Goal: Information Seeking & Learning: Learn about a topic

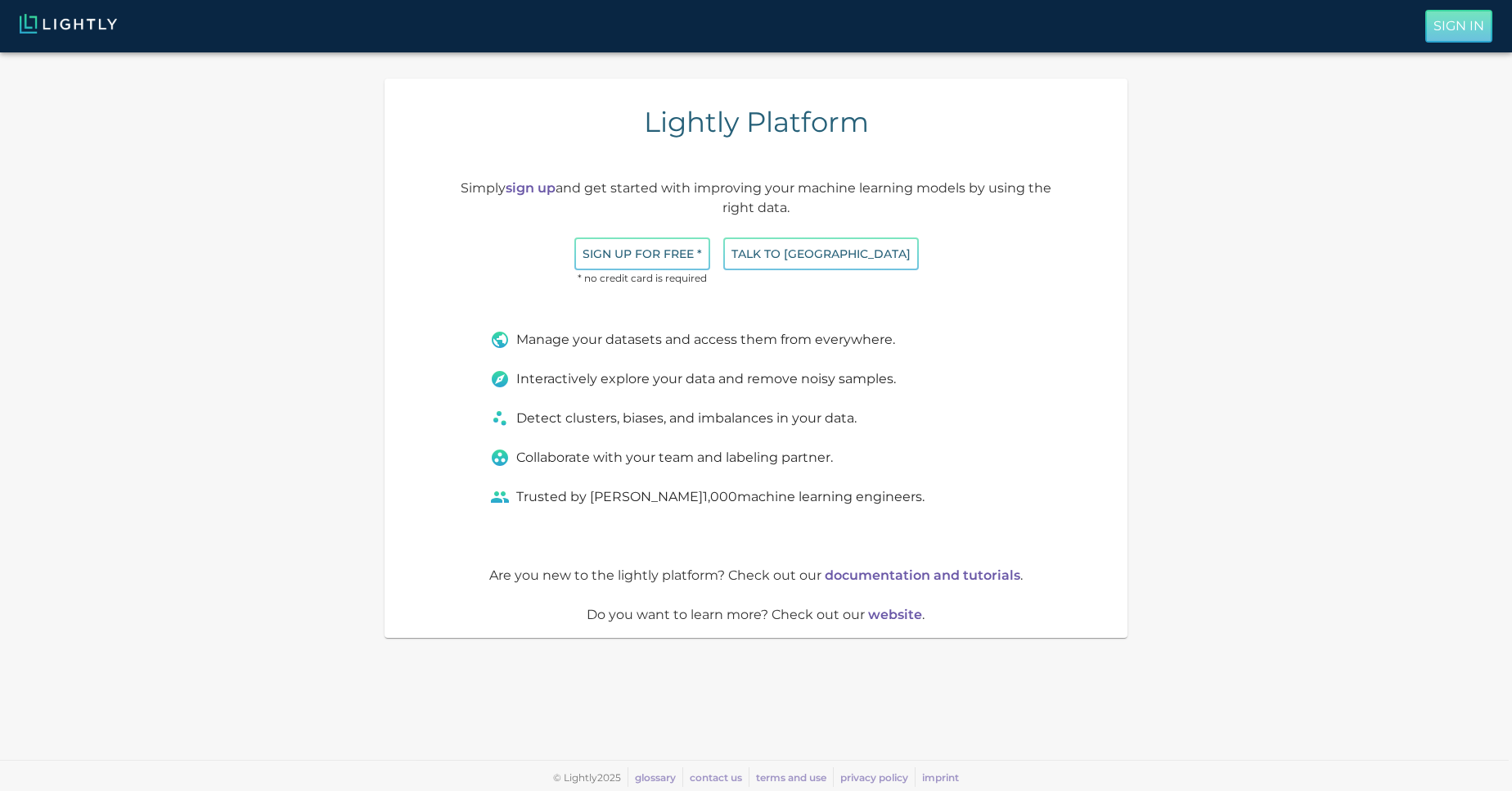
click at [1453, 25] on p "Sign In" at bounding box center [1459, 26] width 51 height 19
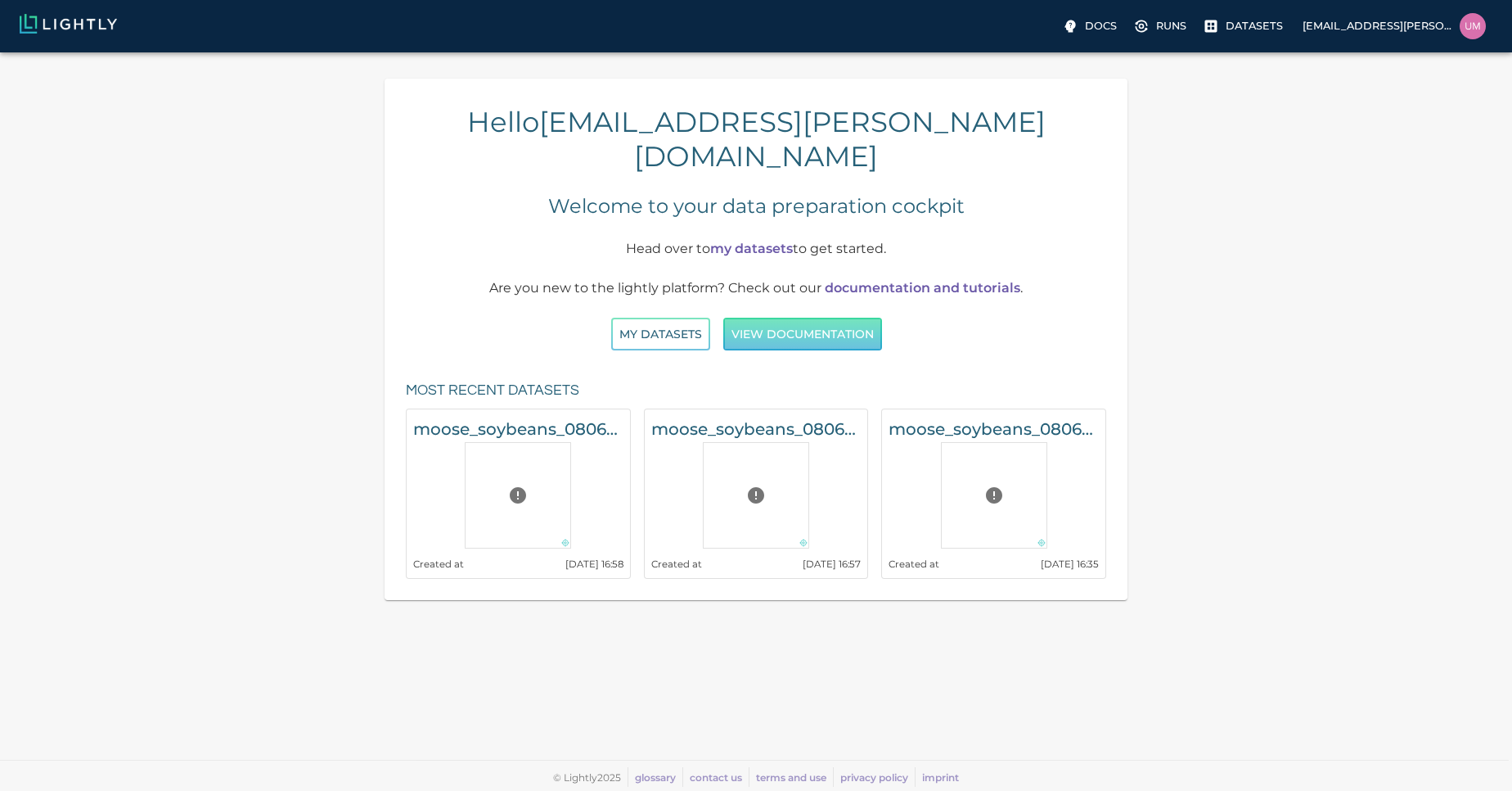
click at [778, 318] on button "View documentation" at bounding box center [803, 334] width 159 height 33
click at [671, 318] on button "My Datasets" at bounding box center [660, 334] width 99 height 33
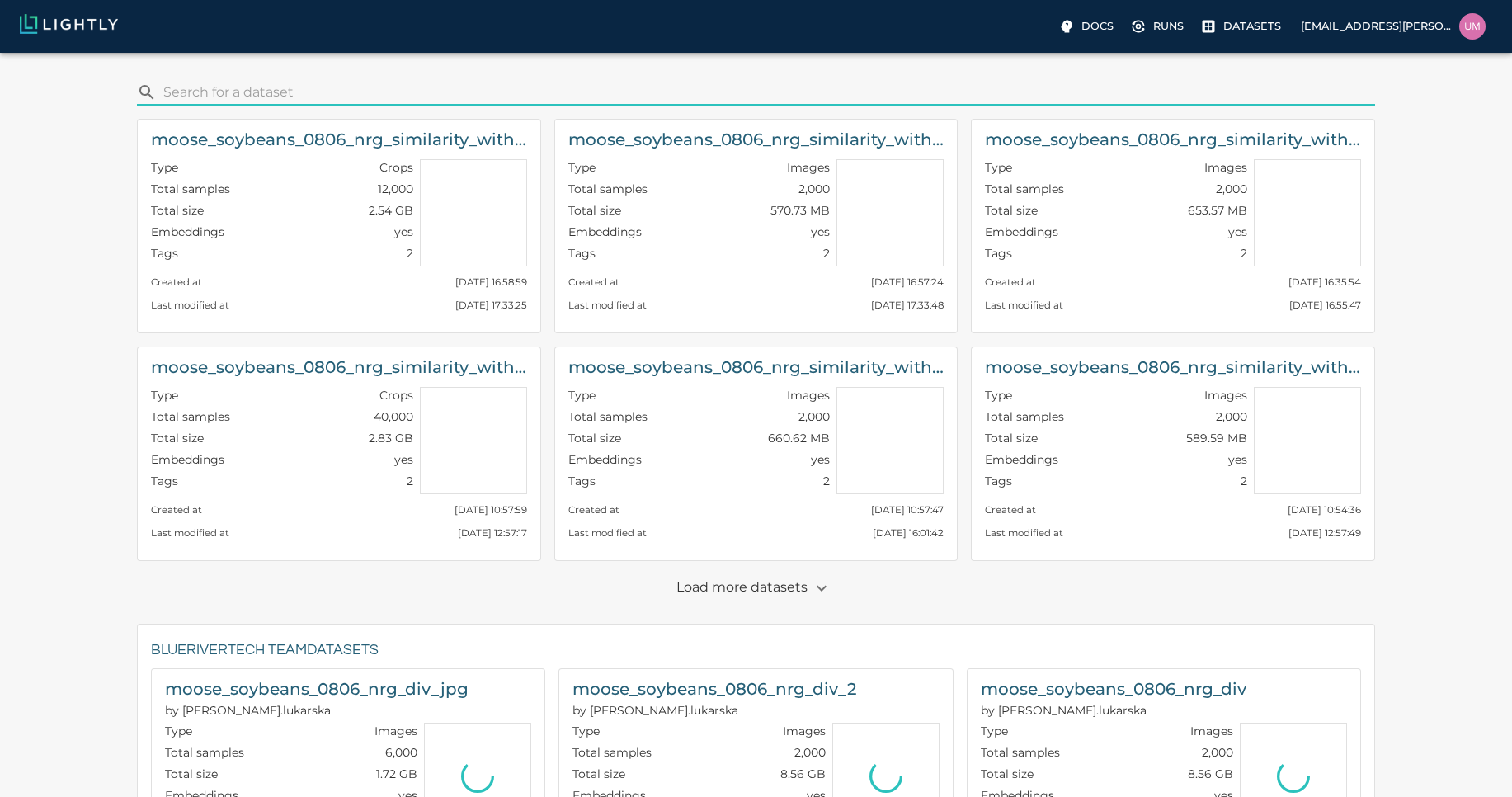
scroll to position [798, 0]
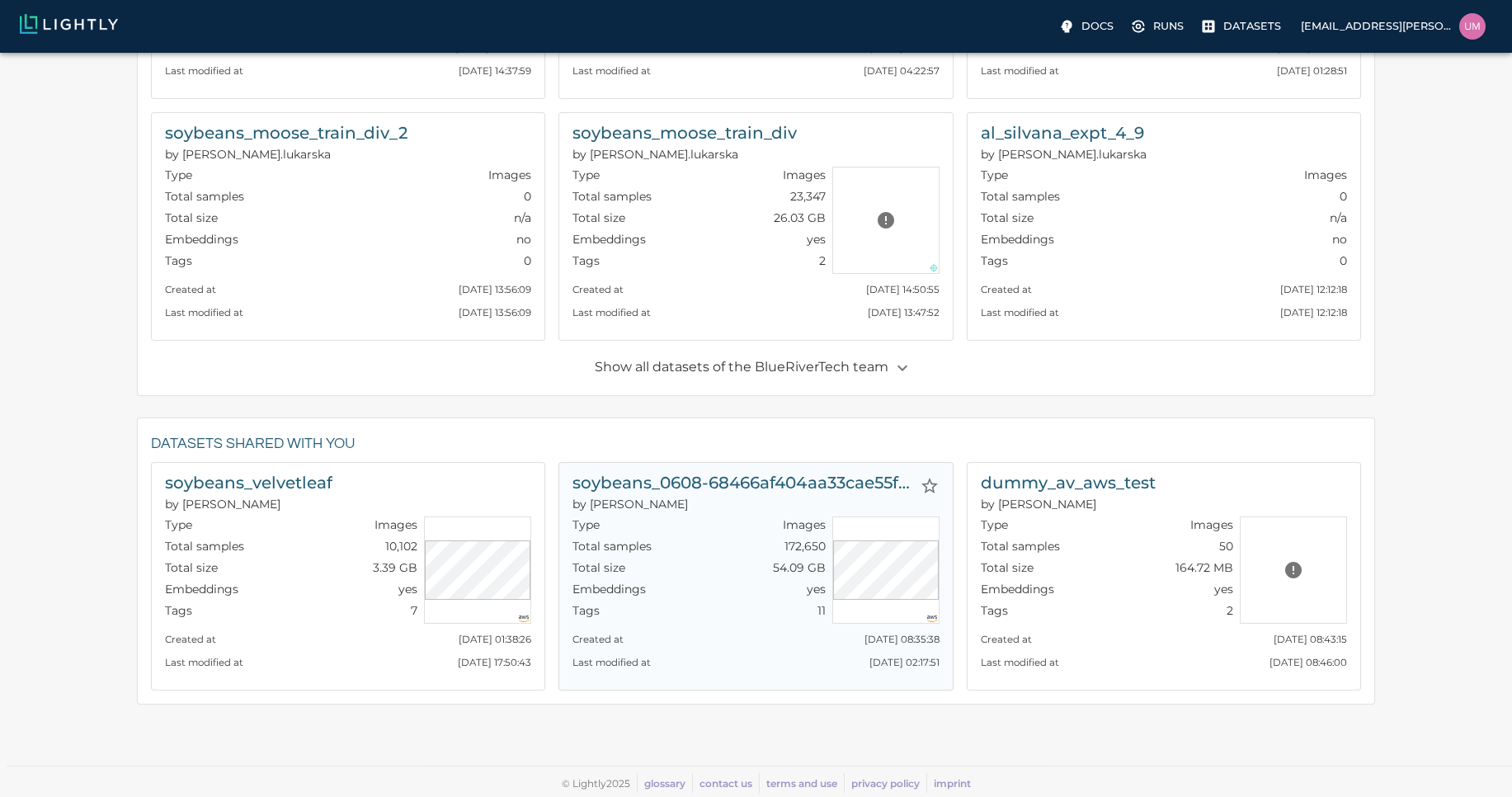
click at [795, 525] on p "Images" at bounding box center [804, 525] width 43 height 17
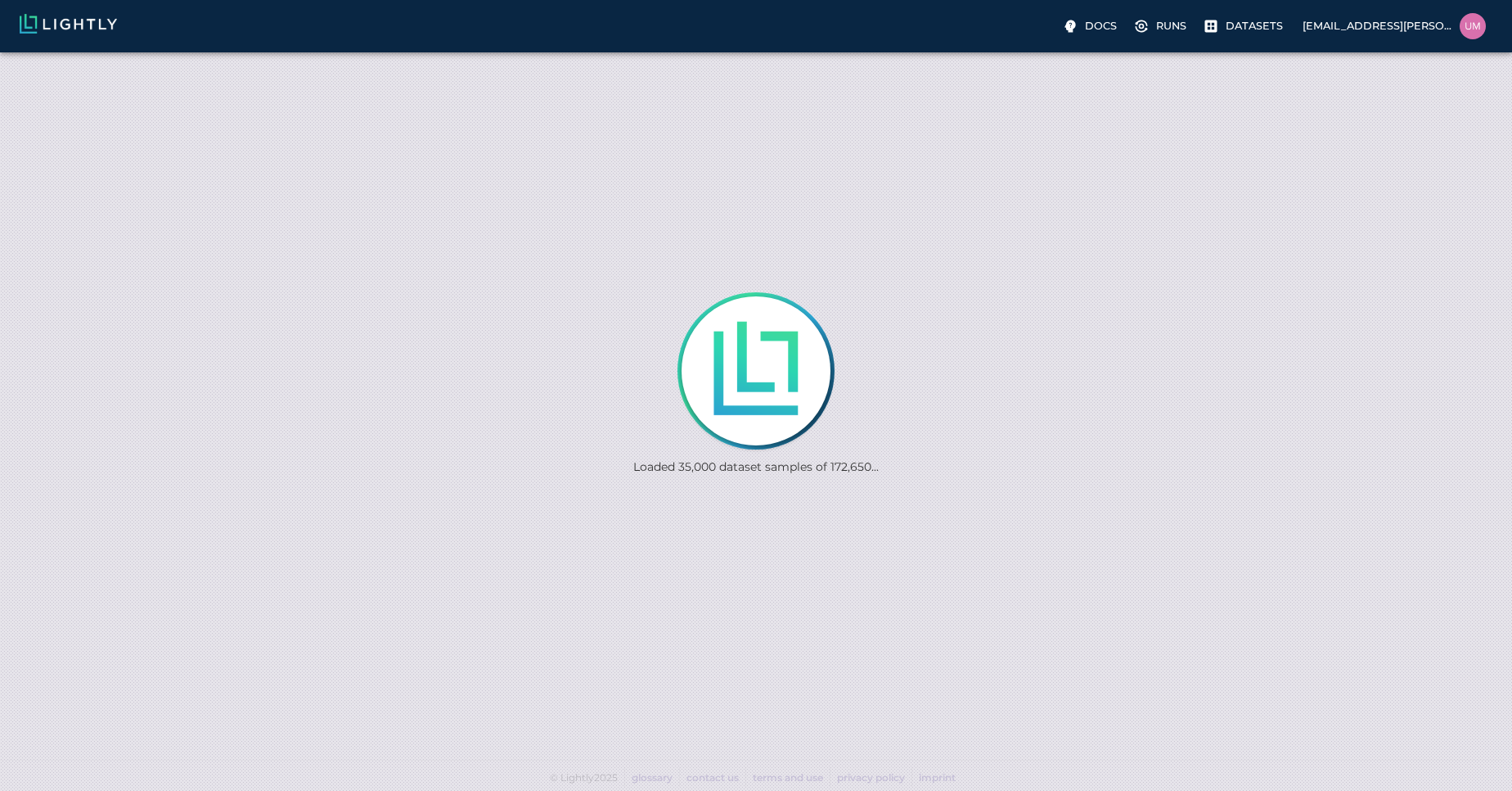
click at [411, 47] on div "Docs Runs Datasets [EMAIL_ADDRESS][PERSON_NAME][DOMAIN_NAME]" at bounding box center [756, 26] width 1512 height 52
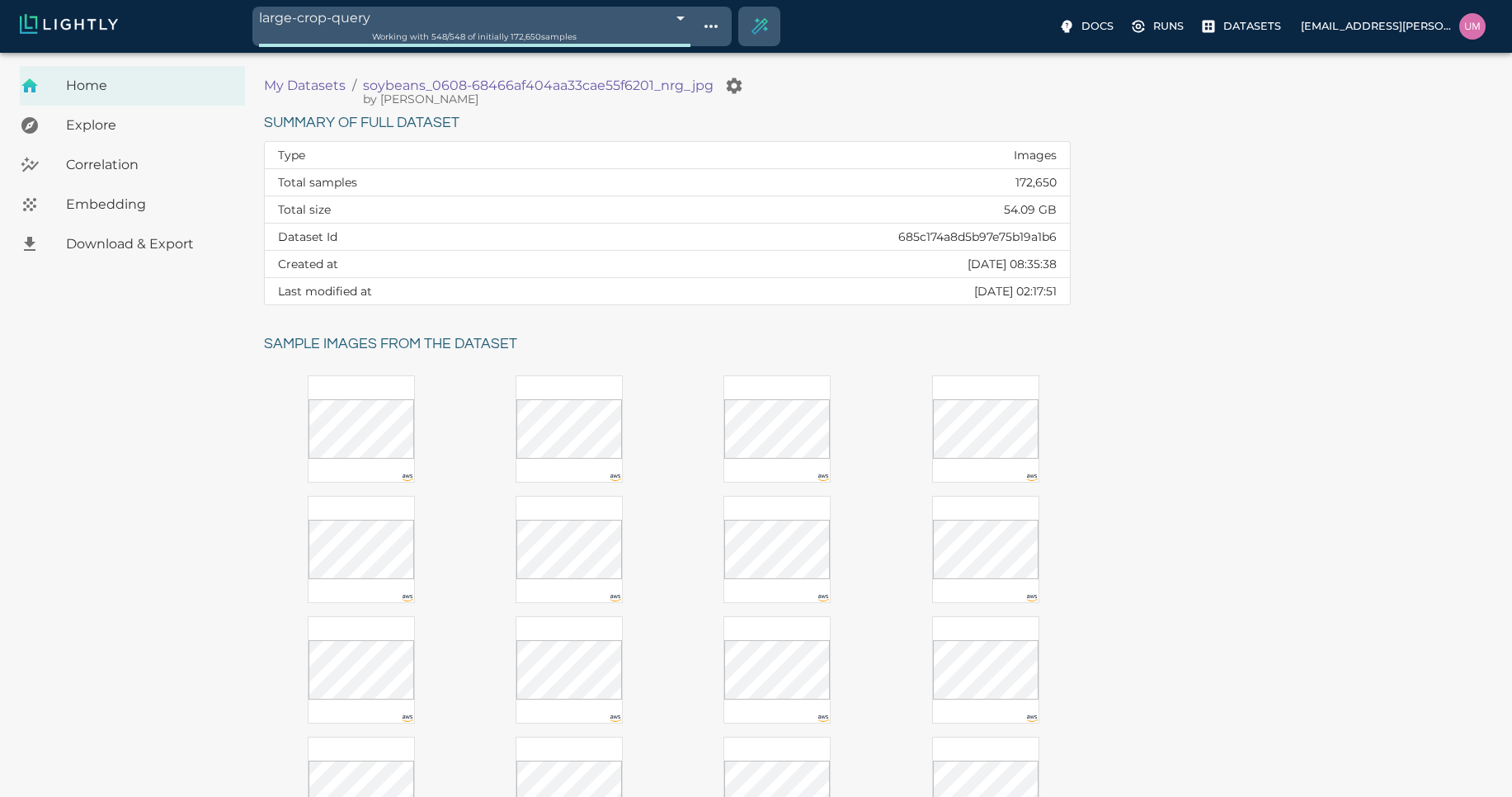
click at [468, 31] on div "Working with 548 / 548 of initially 172,650 samples" at bounding box center [475, 37] width 432 height 16
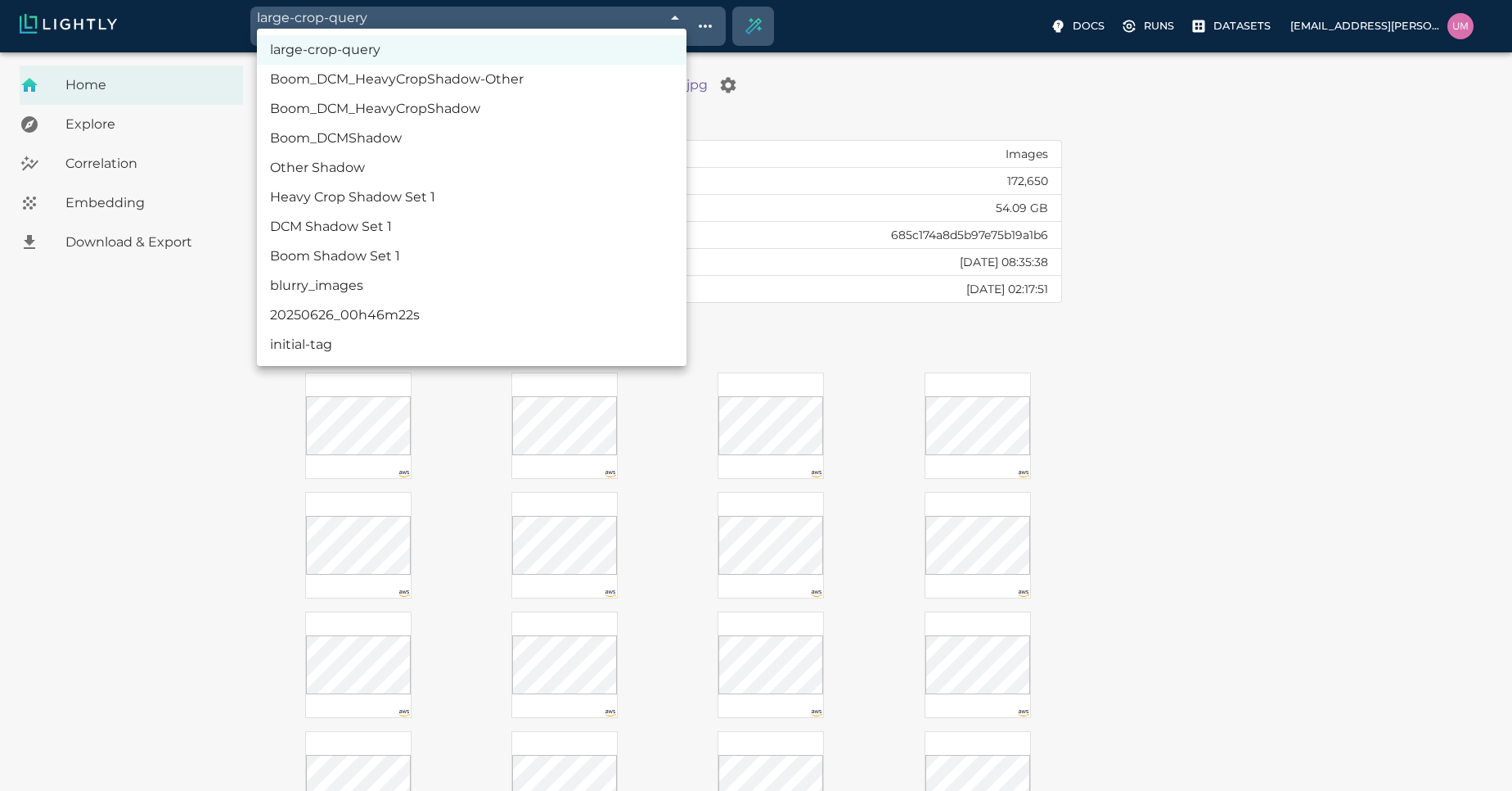
click at [636, 52] on body "large-crop-query 68c0e457de19f9d88f33aab5 Working with 548 / 548 of initially 1…" at bounding box center [756, 510] width 1512 height 915
click at [472, 75] on li "Boom_DCM_HeavyCropShadow-Other" at bounding box center [471, 80] width 429 height 30
type input "68c0dcf4de19f9d88f327b31"
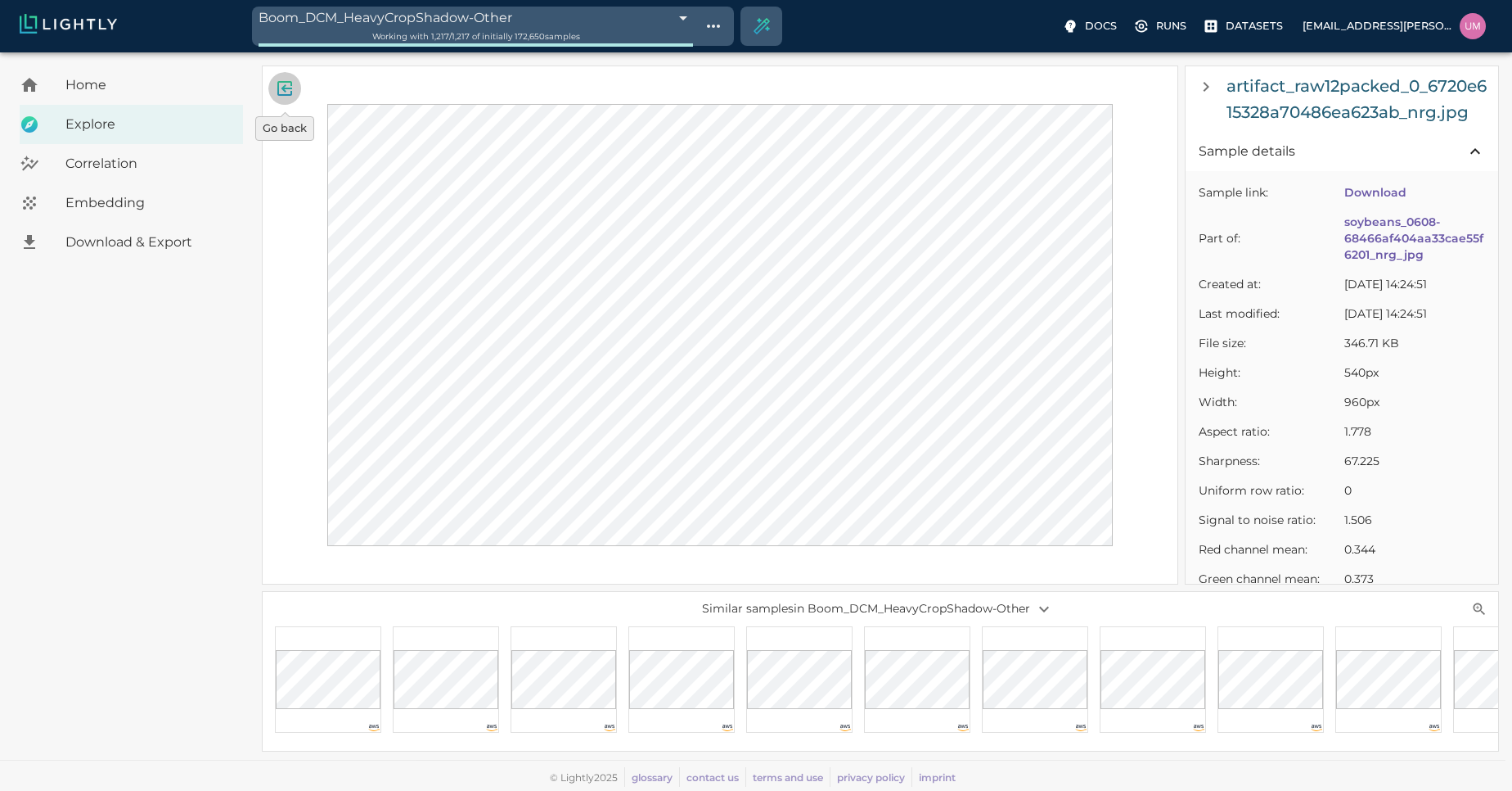
click at [283, 76] on button "Go back" at bounding box center [284, 88] width 32 height 32
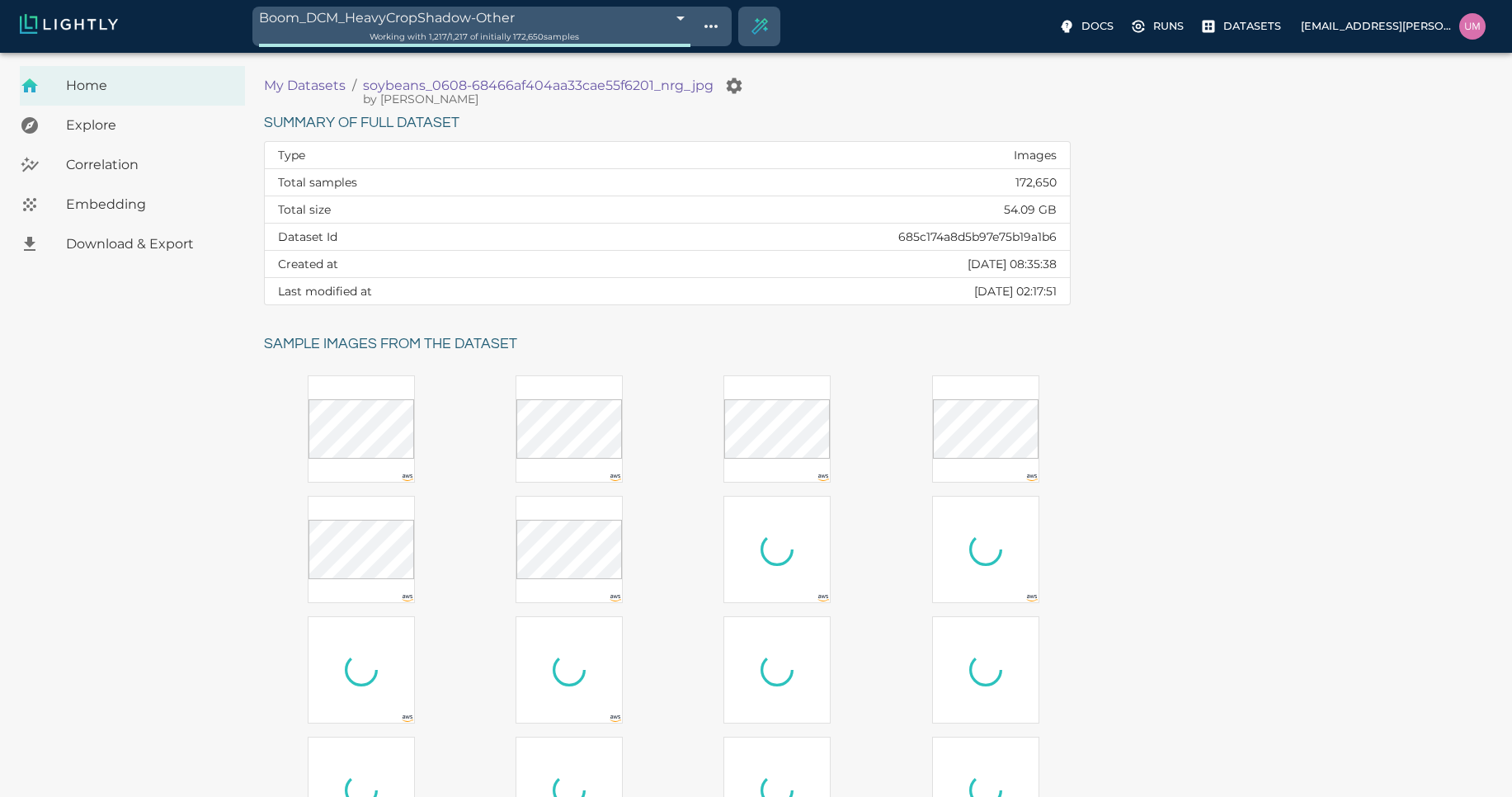
scroll to position [178, 0]
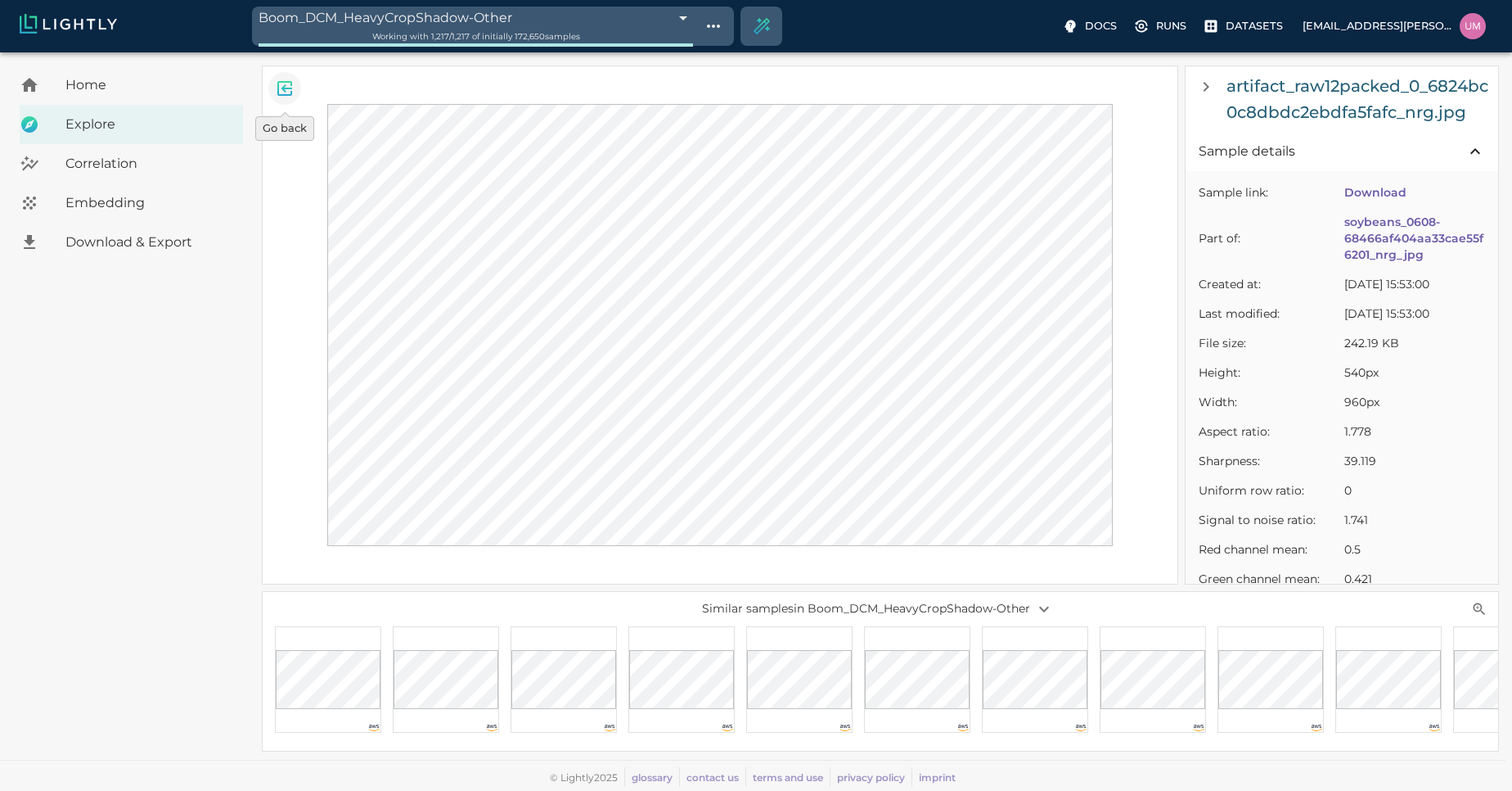
click at [296, 84] on button "Go back" at bounding box center [284, 88] width 32 height 32
click at [289, 86] on icon "Go back" at bounding box center [284, 88] width 19 height 19
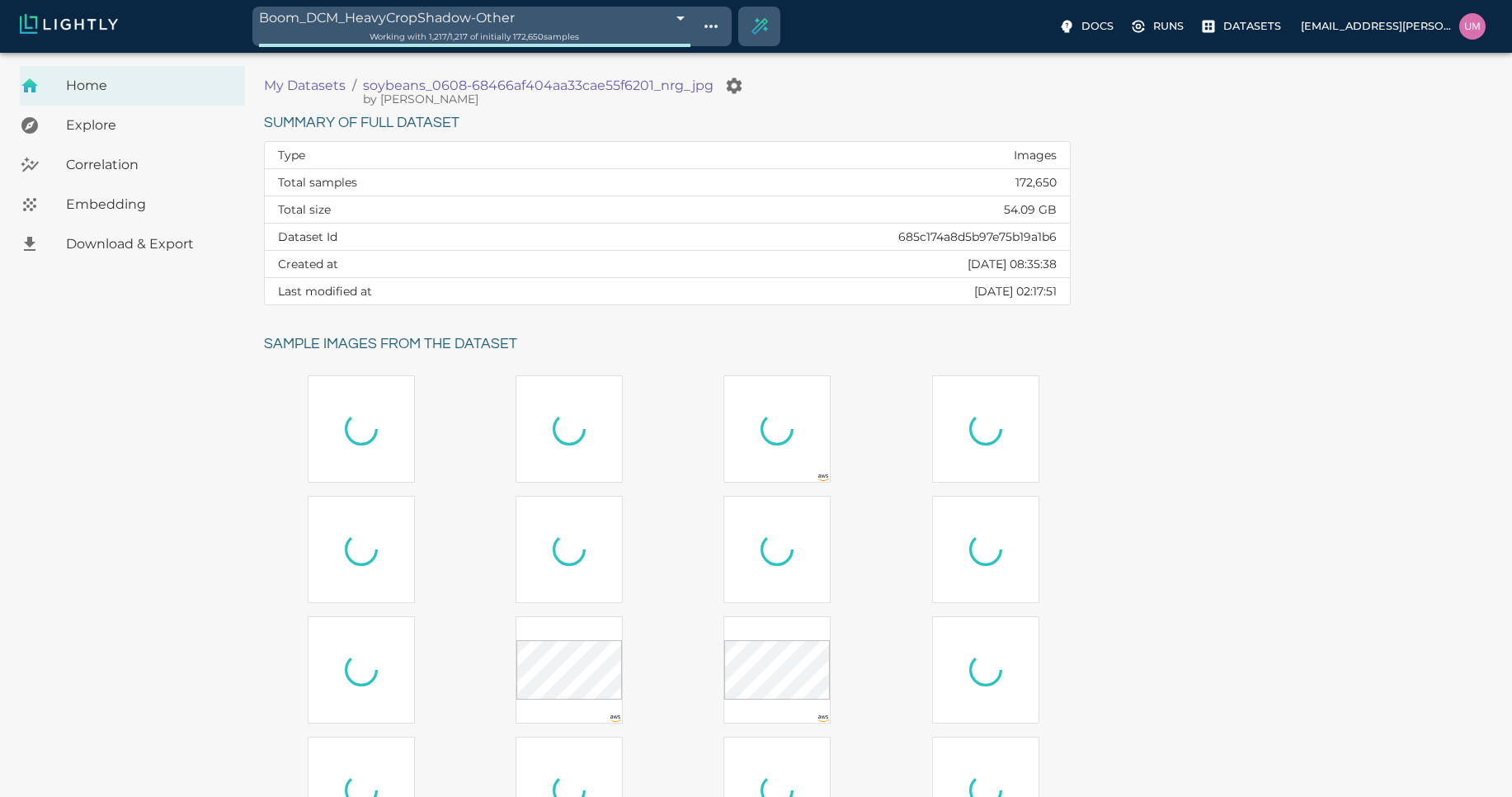
scroll to position [178, 0]
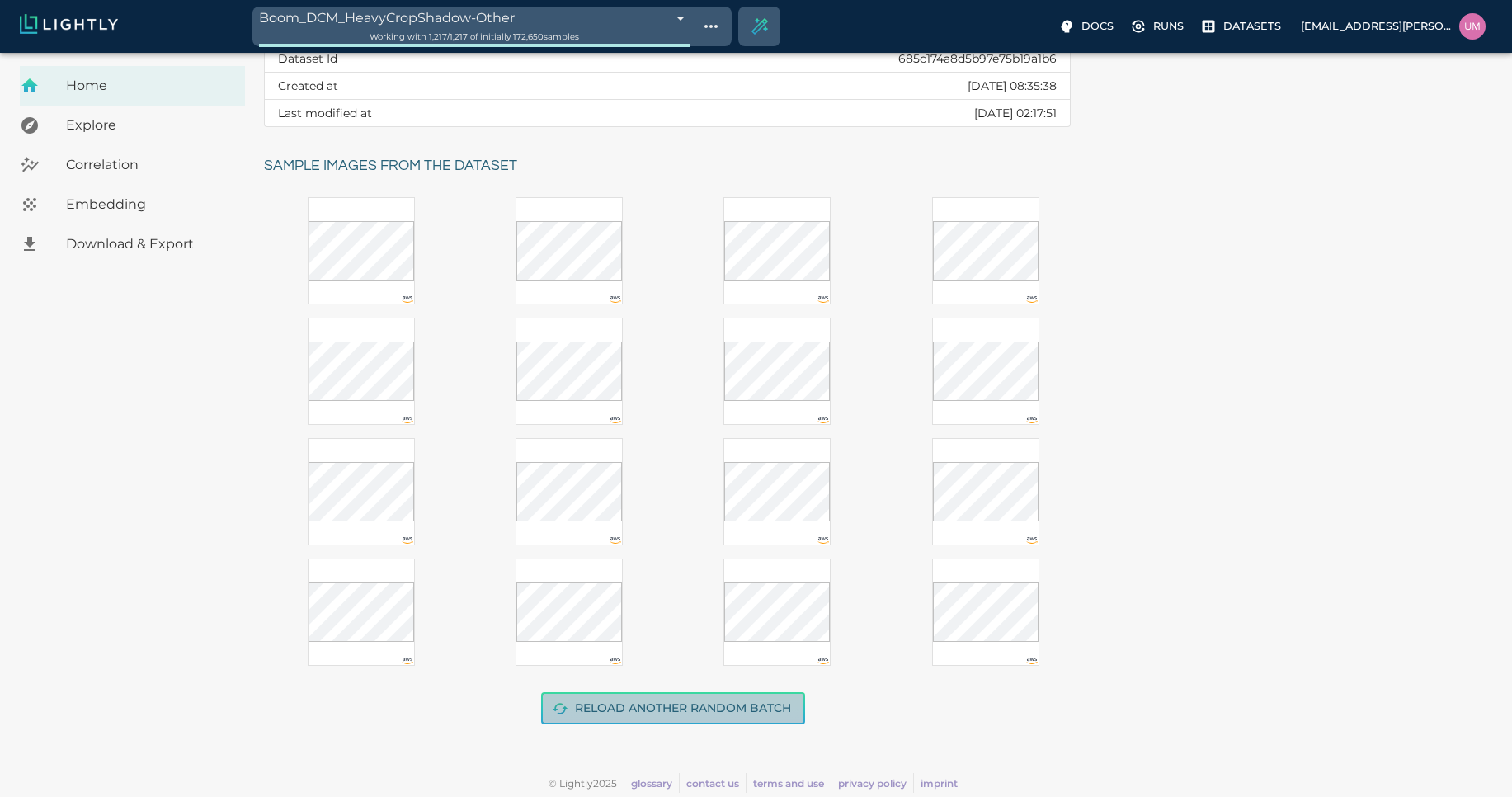
click at [707, 696] on button "Reload another random batch" at bounding box center [673, 708] width 264 height 32
click at [682, 712] on button "Reload another random batch" at bounding box center [673, 708] width 264 height 32
click at [686, 710] on button "Reload another random batch" at bounding box center [673, 708] width 264 height 32
